Goal: Information Seeking & Learning: Learn about a topic

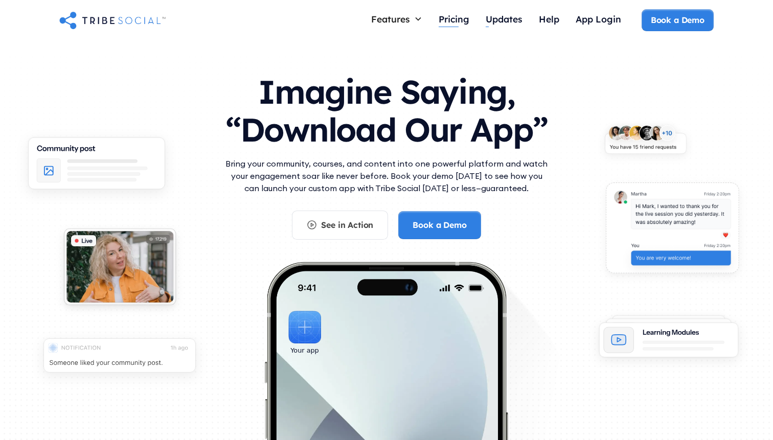
click at [458, 21] on div "Pricing" at bounding box center [453, 18] width 31 height 11
click at [199, 178] on div "Imagine Saying, “Download Our App” Bring your community, courses, and content i…" at bounding box center [386, 277] width 654 height 428
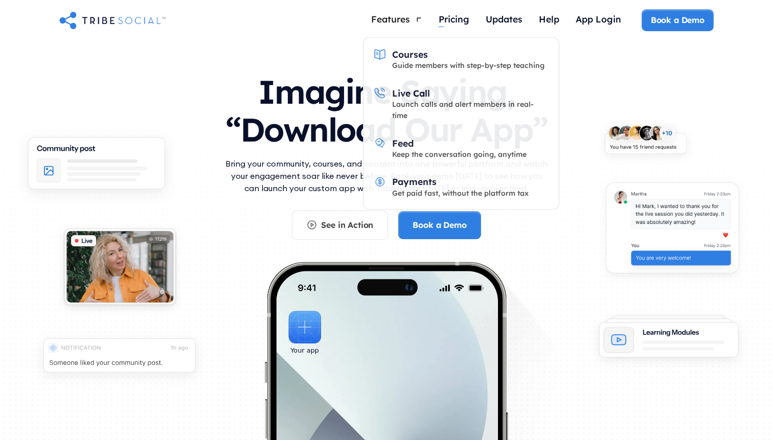
click at [400, 19] on div "Features" at bounding box center [390, 18] width 39 height 11
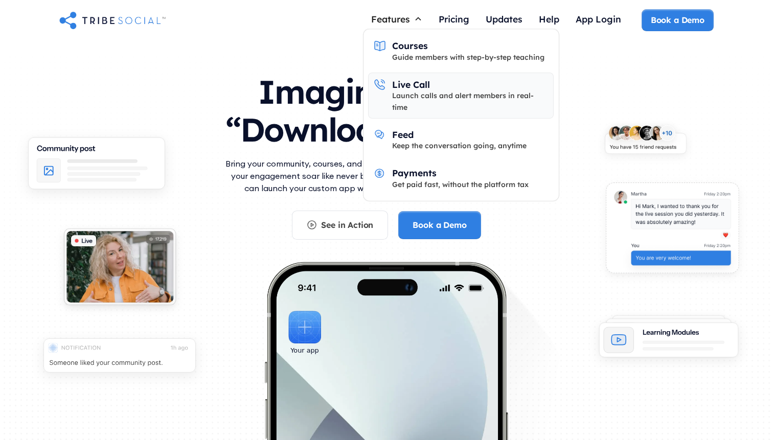
click at [422, 95] on div "Launch calls and alert members in real-time" at bounding box center [470, 101] width 156 height 23
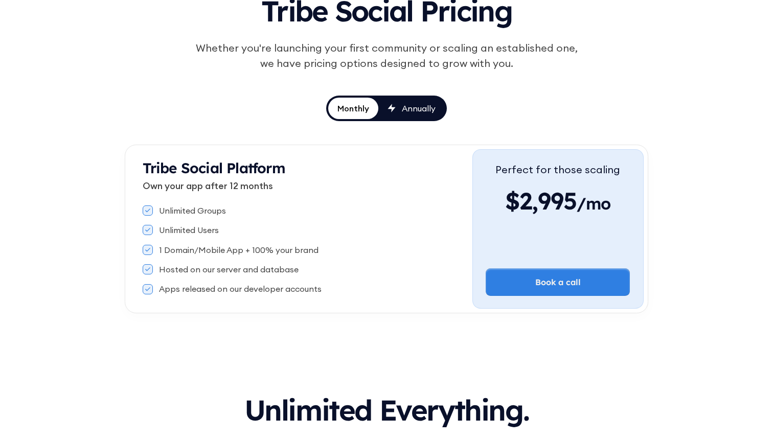
scroll to position [99, 0]
